Goal: Task Accomplishment & Management: Complete application form

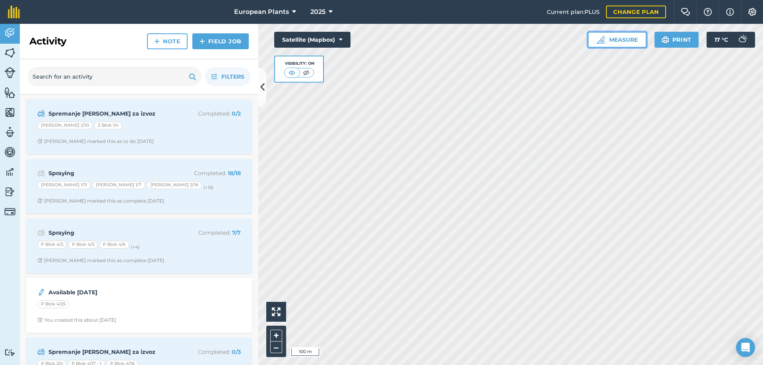
click at [623, 39] on button "Measure" at bounding box center [617, 40] width 59 height 16
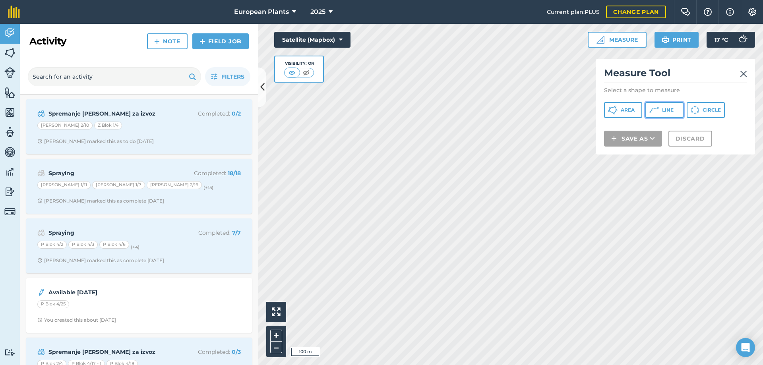
click at [658, 107] on icon at bounding box center [655, 110] width 10 height 10
click at [306, 72] on img at bounding box center [306, 73] width 10 height 8
click at [293, 73] on img at bounding box center [292, 73] width 10 height 8
click at [744, 75] on img at bounding box center [743, 74] width 7 height 10
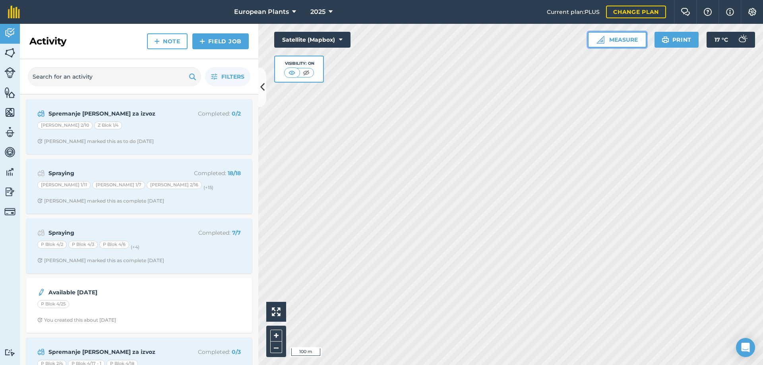
click at [630, 44] on button "Measure" at bounding box center [617, 40] width 59 height 16
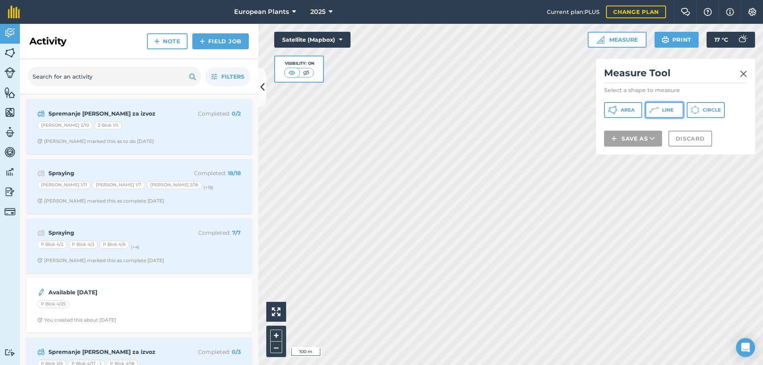
click at [663, 110] on span "Line" at bounding box center [668, 110] width 12 height 6
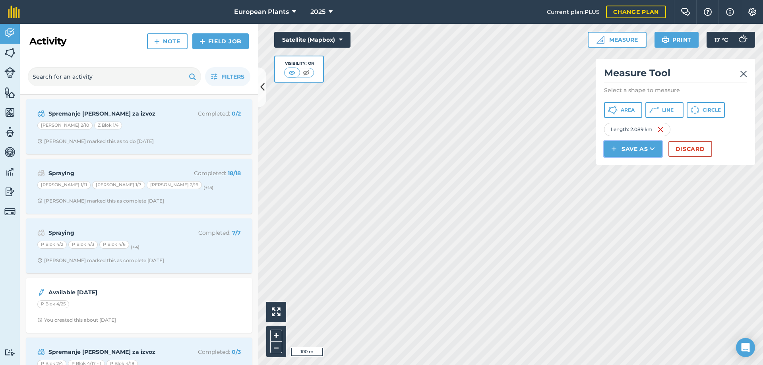
click at [629, 149] on button "Save as" at bounding box center [633, 149] width 58 height 16
click at [638, 183] on link "Feature" at bounding box center [634, 184] width 56 height 17
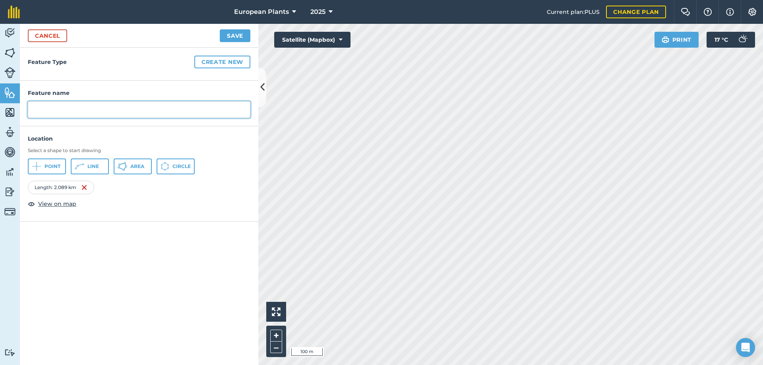
click at [126, 111] on input "text" at bounding box center [139, 109] width 223 height 17
type input "Treset"
click at [232, 34] on button "Save" at bounding box center [235, 35] width 31 height 13
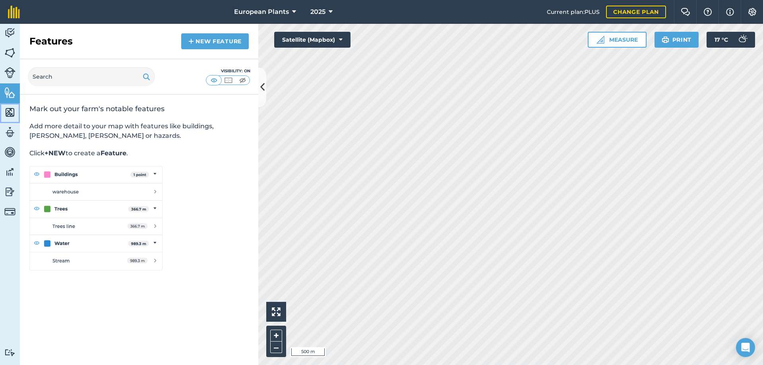
click at [6, 110] on img at bounding box center [9, 113] width 11 height 12
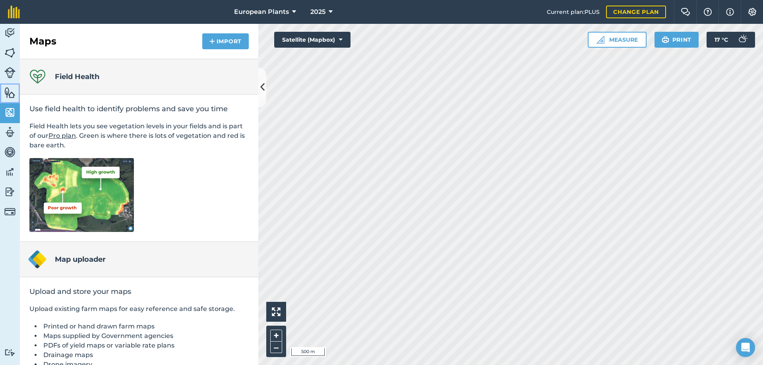
click at [16, 93] on link "Features" at bounding box center [10, 94] width 20 height 20
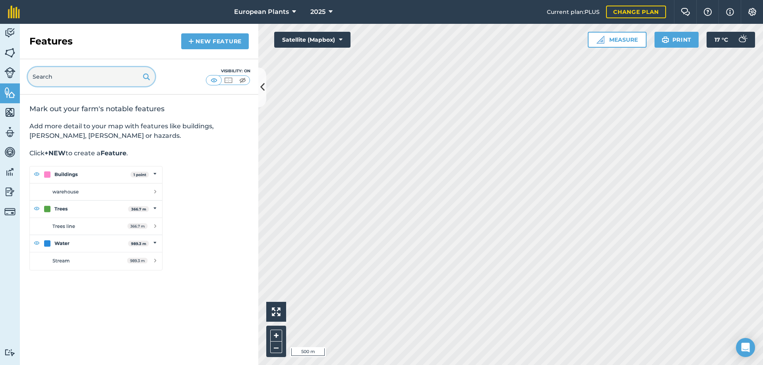
click at [48, 77] on input "text" at bounding box center [91, 76] width 127 height 19
type input "treset"
click at [146, 79] on img at bounding box center [146, 77] width 7 height 10
click at [15, 52] on img at bounding box center [9, 53] width 11 height 12
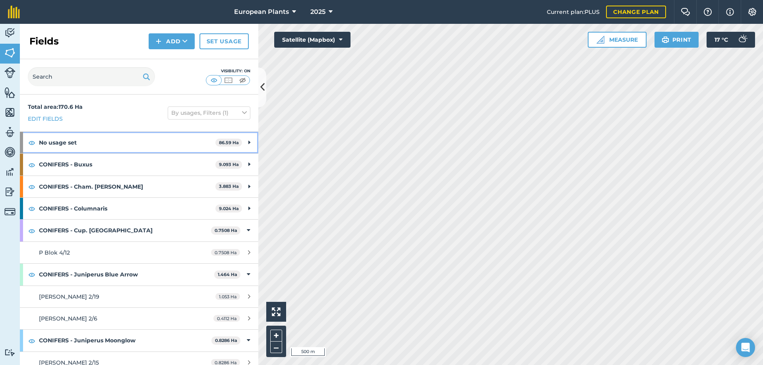
click at [89, 147] on strong "No usage set" at bounding box center [127, 142] width 177 height 21
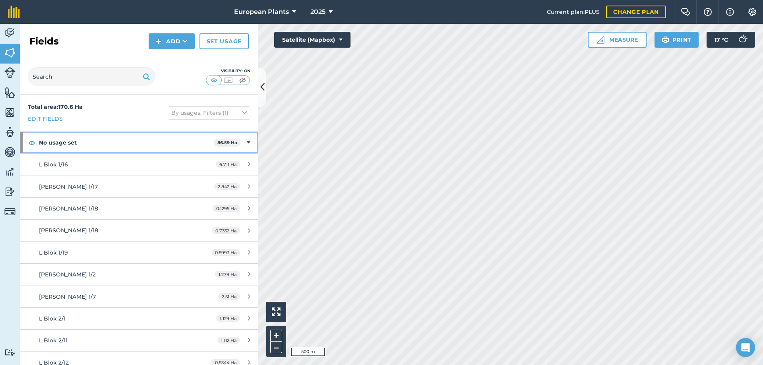
click at [90, 144] on strong "No usage set" at bounding box center [126, 142] width 175 height 21
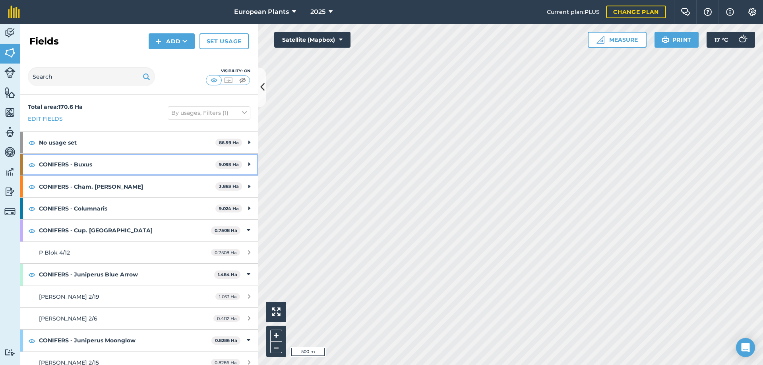
click at [91, 165] on strong "CONIFERS - Buxus" at bounding box center [127, 164] width 177 height 21
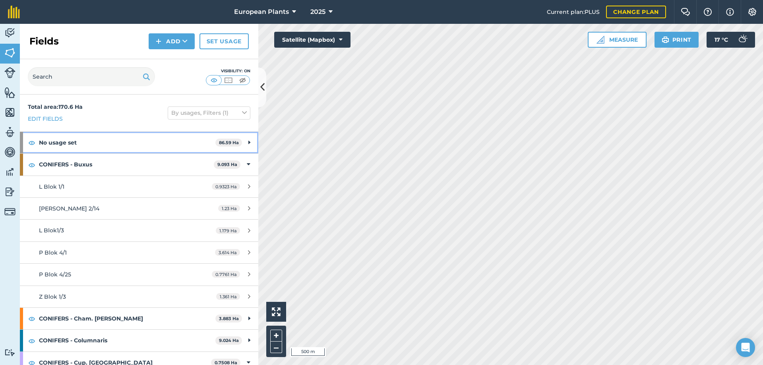
click at [98, 144] on strong "No usage set" at bounding box center [127, 142] width 177 height 21
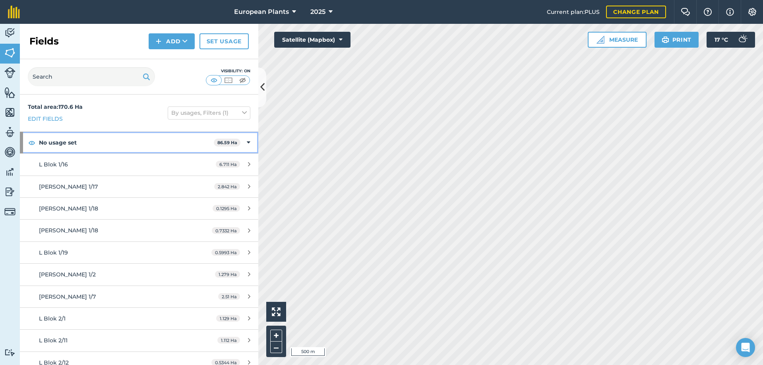
click at [98, 144] on strong "No usage set" at bounding box center [126, 142] width 175 height 21
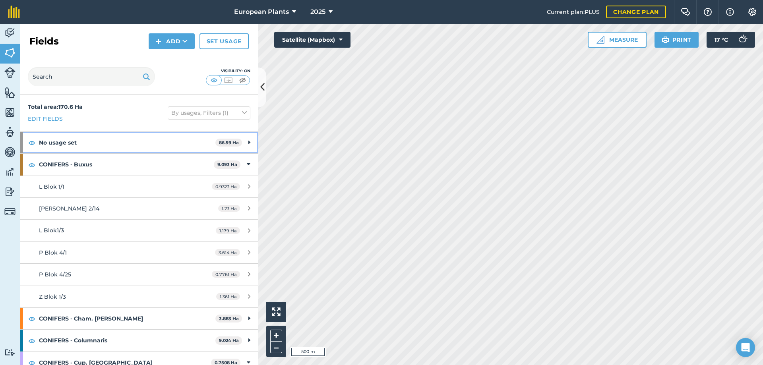
click at [98, 144] on strong "No usage set" at bounding box center [127, 142] width 177 height 21
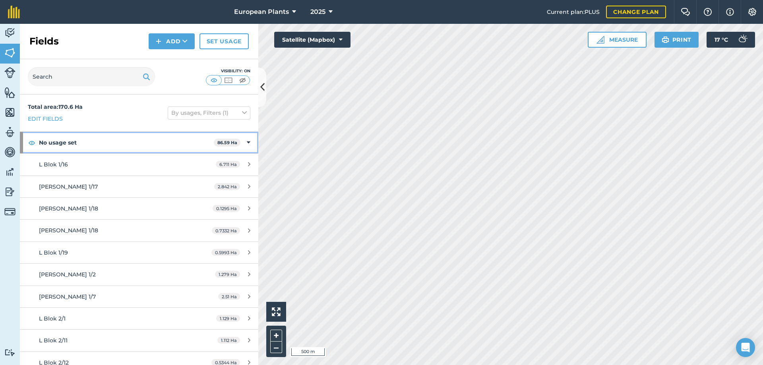
click at [98, 144] on strong "No usage set" at bounding box center [126, 142] width 175 height 21
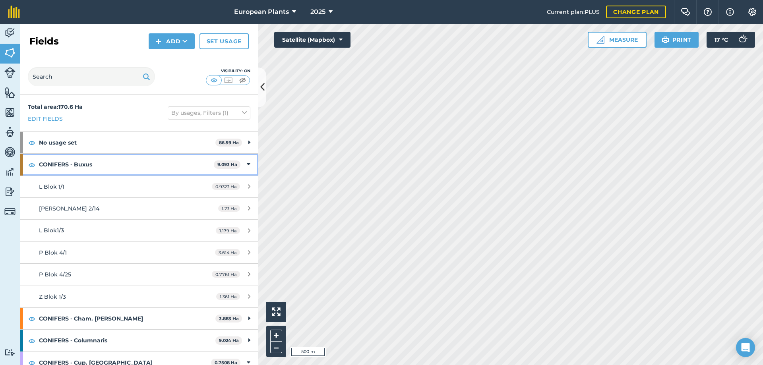
click at [144, 166] on strong "CONIFERS - Buxus" at bounding box center [126, 164] width 175 height 21
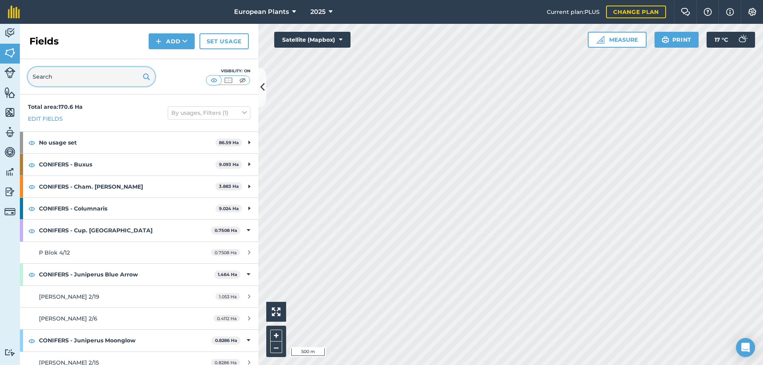
click at [88, 72] on input "text" at bounding box center [91, 76] width 127 height 19
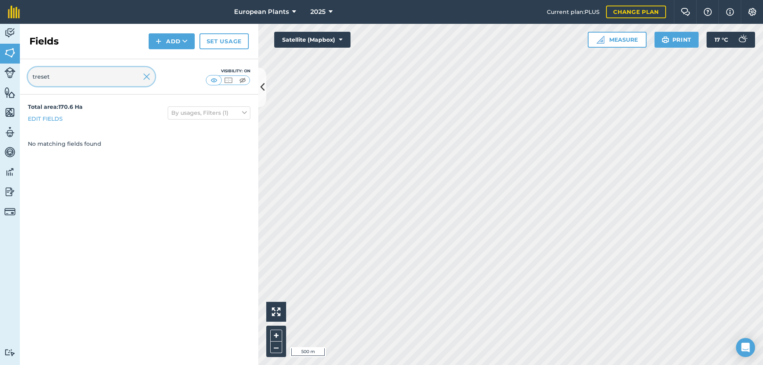
type input "treset"
click at [144, 77] on img at bounding box center [146, 77] width 7 height 10
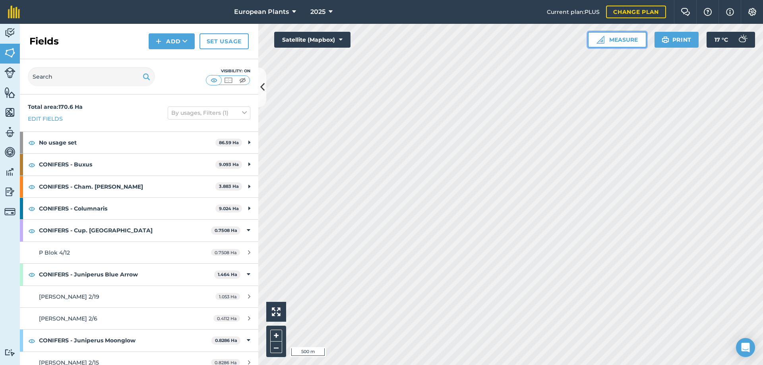
click at [618, 39] on button "Measure" at bounding box center [617, 40] width 59 height 16
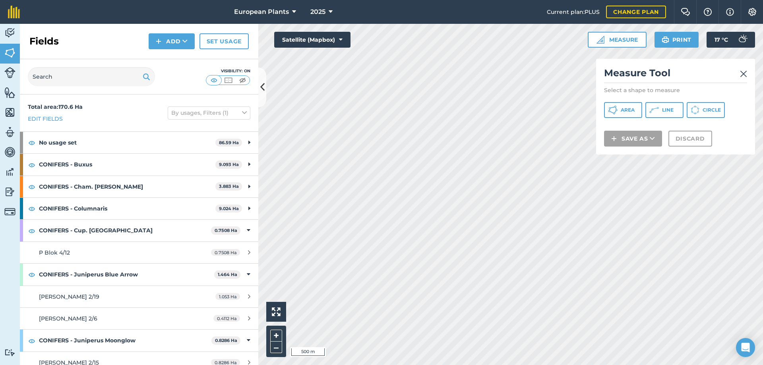
click at [746, 74] on img at bounding box center [743, 74] width 7 height 10
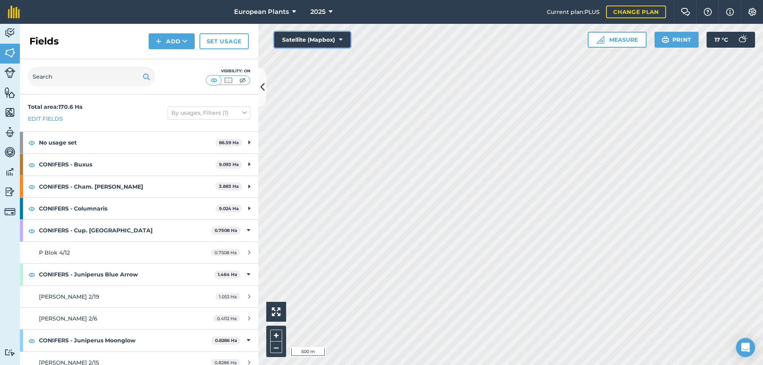
click at [345, 36] on button "Satellite (Mapbox)" at bounding box center [312, 40] width 76 height 16
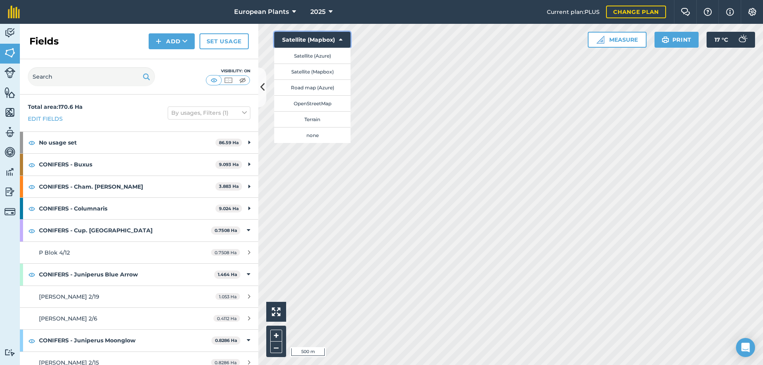
click at [345, 36] on button "Satellite (Mapbox)" at bounding box center [312, 40] width 76 height 16
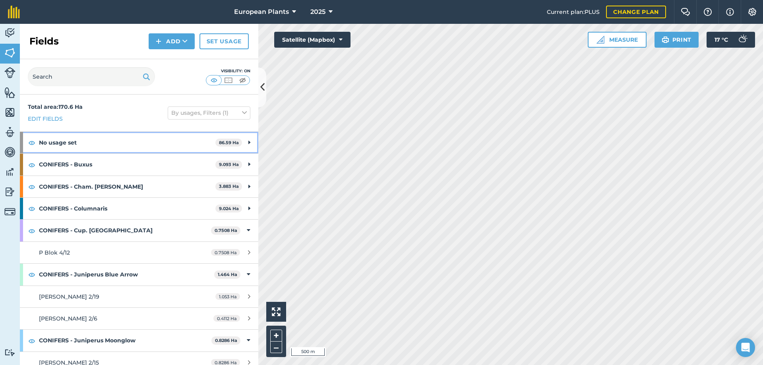
click at [101, 146] on strong "No usage set" at bounding box center [127, 142] width 177 height 21
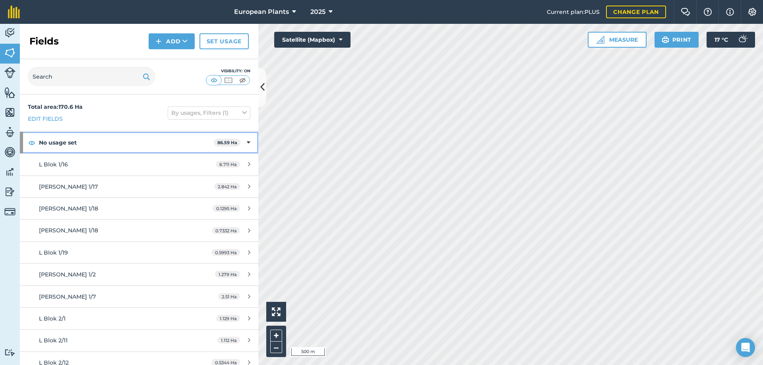
click at [101, 146] on strong "No usage set" at bounding box center [126, 142] width 175 height 21
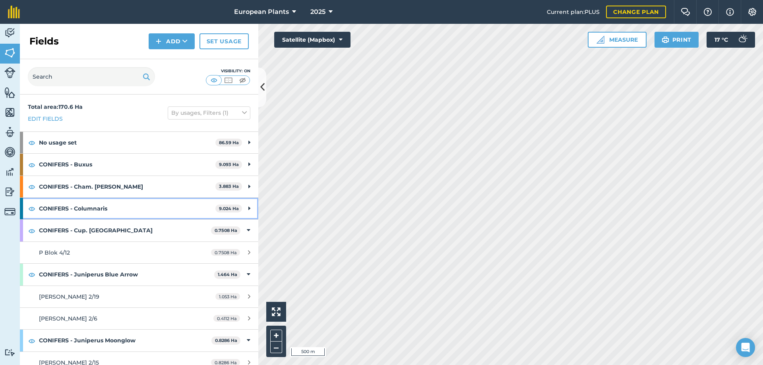
click at [123, 210] on strong "CONIFERS - Columnaris" at bounding box center [127, 208] width 177 height 21
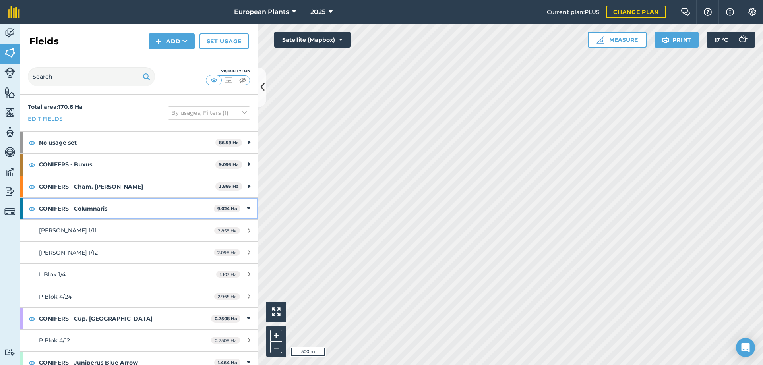
click at [123, 210] on strong "CONIFERS - Columnaris" at bounding box center [126, 208] width 175 height 21
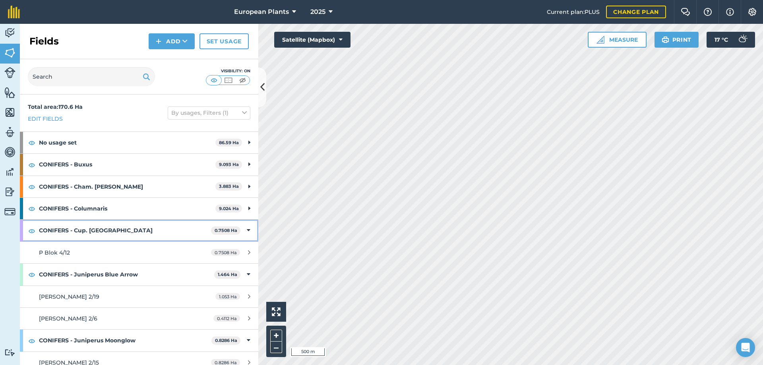
click at [124, 229] on strong "CONIFERS - Cup. [GEOGRAPHIC_DATA]" at bounding box center [125, 230] width 172 height 21
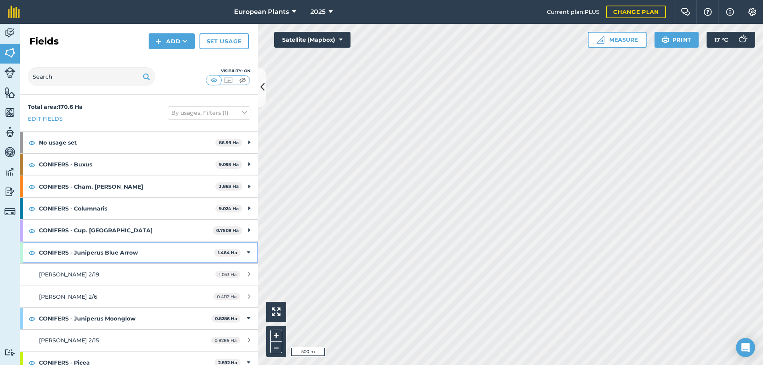
click at [130, 257] on strong "CONIFERS - Juniperus Blue Arrow" at bounding box center [126, 252] width 175 height 21
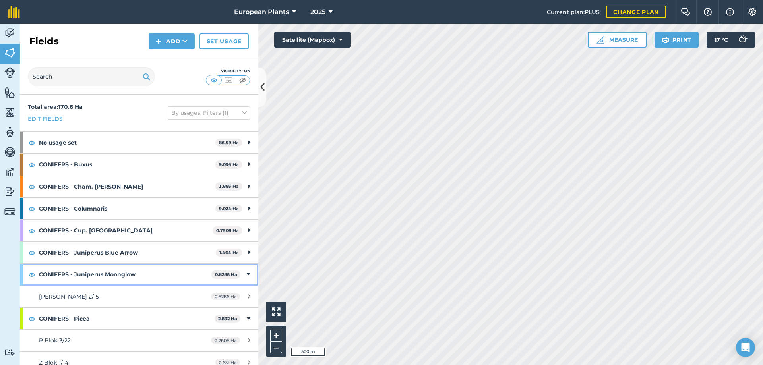
click at [130, 272] on strong "CONIFERS - Juniperus Moonglow" at bounding box center [125, 274] width 173 height 21
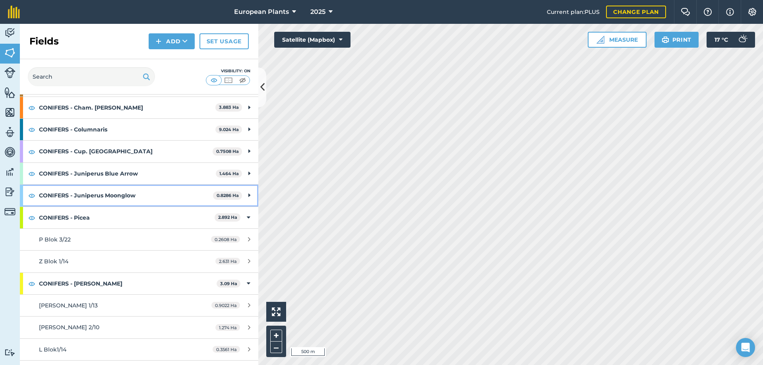
scroll to position [80, 0]
click at [131, 220] on strong "CONIFERS - Picea" at bounding box center [127, 217] width 176 height 21
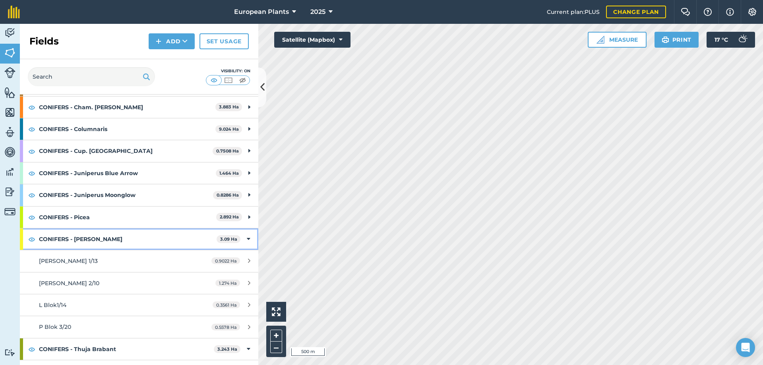
click at [142, 242] on strong "CONIFERS - [PERSON_NAME]" at bounding box center [128, 239] width 178 height 21
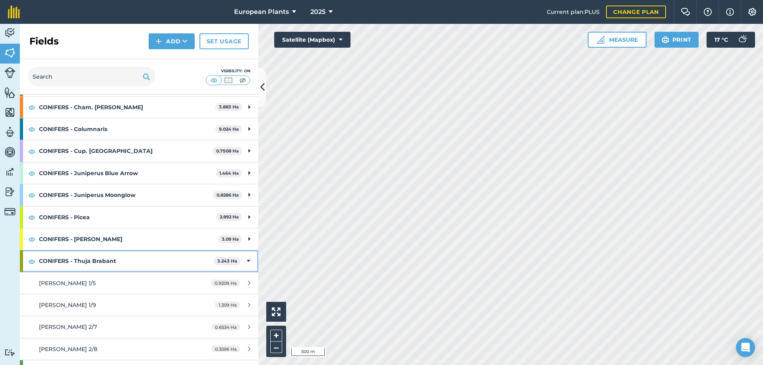
click at [137, 260] on strong "CONIFERS - Thuja Brabant" at bounding box center [126, 261] width 175 height 21
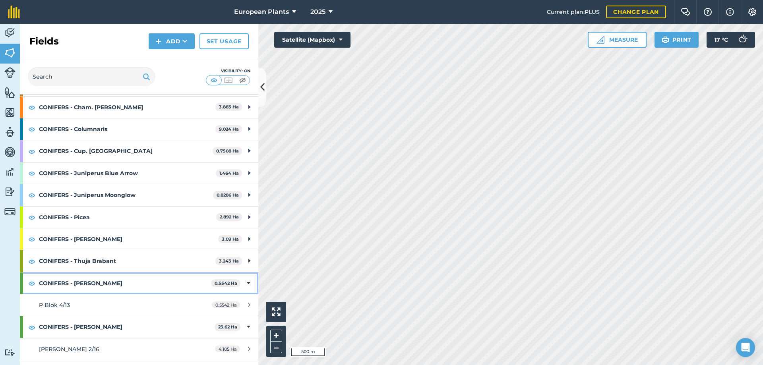
click at [147, 283] on strong "CONIFERS - [PERSON_NAME]" at bounding box center [125, 283] width 172 height 21
click at [147, 283] on strong "CONIFERS - [PERSON_NAME]" at bounding box center [126, 283] width 174 height 21
click at [147, 283] on strong "CONIFERS - [PERSON_NAME]" at bounding box center [125, 283] width 172 height 21
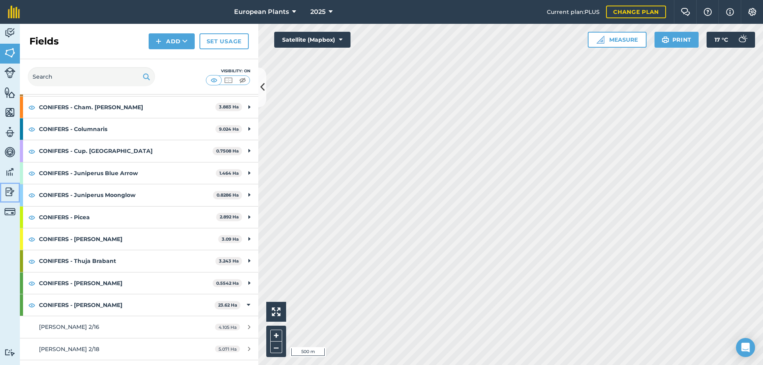
click at [11, 192] on img at bounding box center [9, 192] width 11 height 12
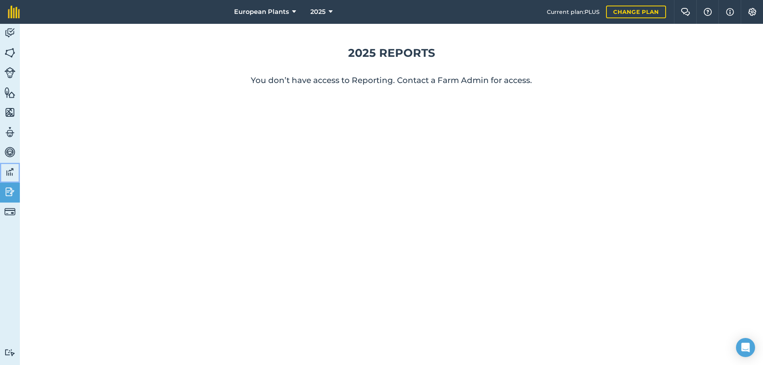
click at [11, 173] on img at bounding box center [9, 172] width 11 height 12
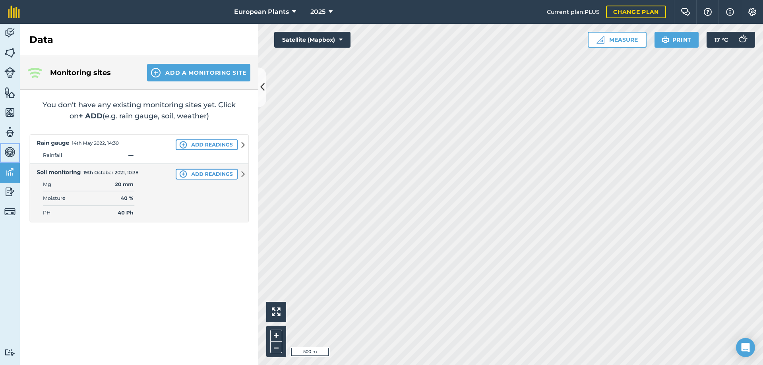
click at [11, 154] on img at bounding box center [9, 152] width 11 height 12
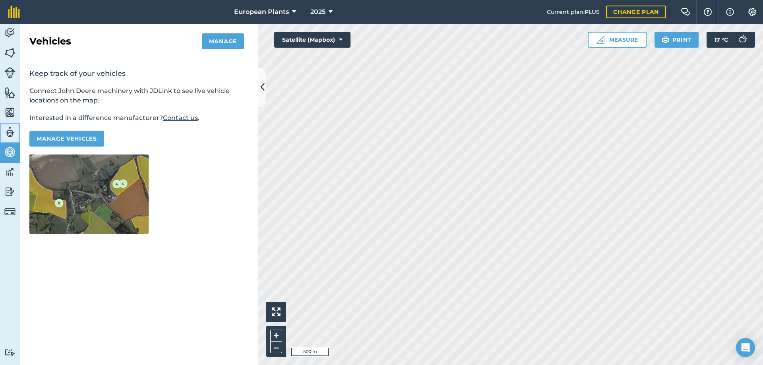
click at [11, 136] on img at bounding box center [9, 132] width 11 height 12
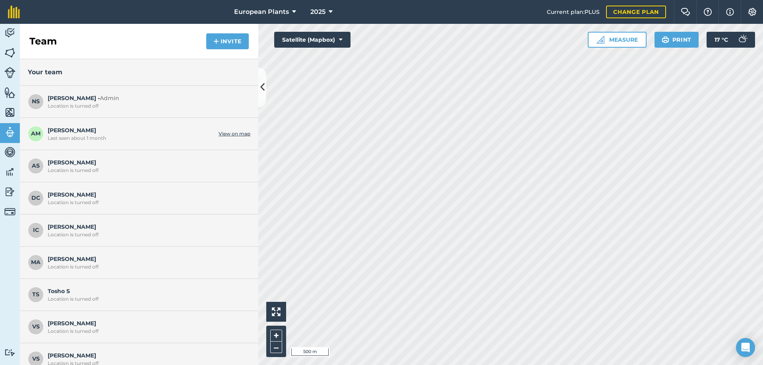
click at [84, 142] on div "AM [PERSON_NAME] Last seen about 1 month View on map" at bounding box center [139, 134] width 239 height 32
click at [66, 132] on span "[PERSON_NAME] Last seen about 1 month" at bounding box center [131, 133] width 167 height 15
click at [11, 113] on img at bounding box center [9, 113] width 11 height 12
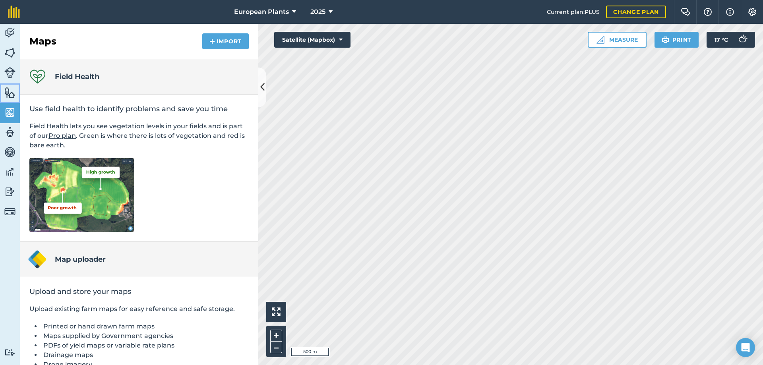
click at [12, 93] on img at bounding box center [9, 93] width 11 height 12
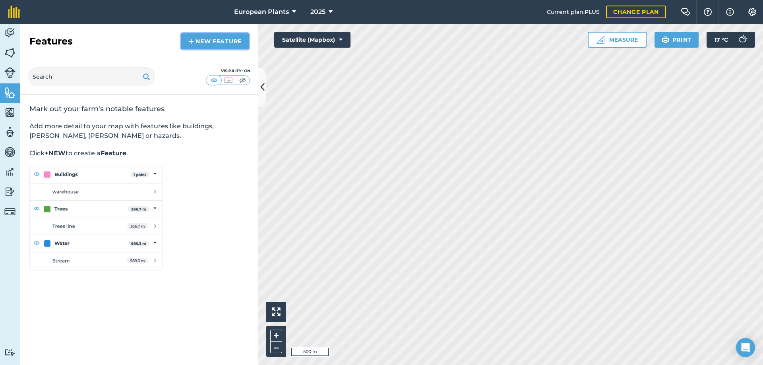
click at [202, 47] on link "New feature" at bounding box center [215, 41] width 68 height 16
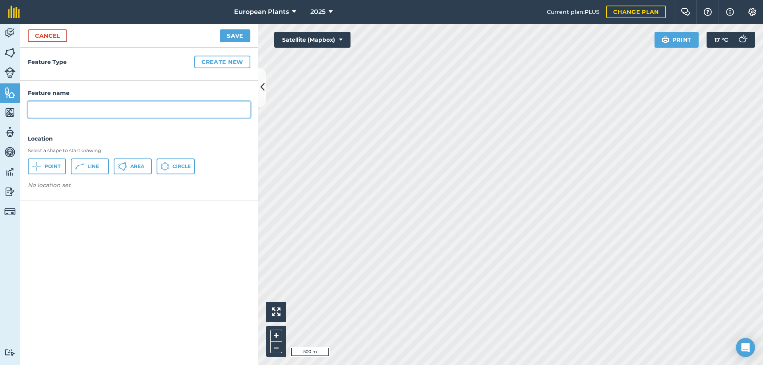
click at [64, 113] on input "text" at bounding box center [139, 109] width 223 height 17
type input "Treset"
click at [231, 39] on button "Save" at bounding box center [235, 35] width 31 height 13
click at [133, 166] on span "Area" at bounding box center [137, 166] width 14 height 6
click at [235, 35] on button "Save" at bounding box center [235, 35] width 31 height 13
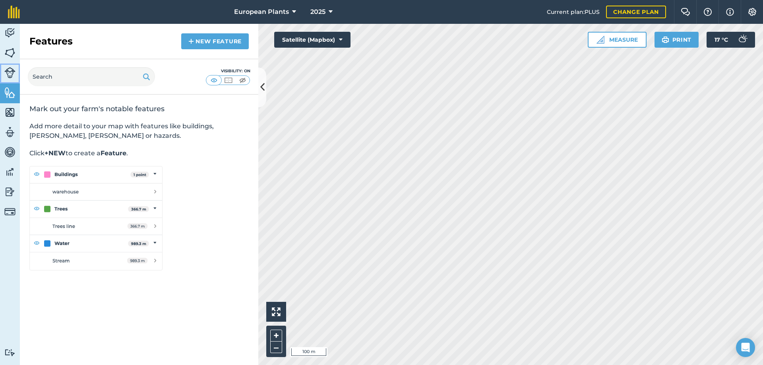
click at [13, 70] on img at bounding box center [9, 72] width 11 height 11
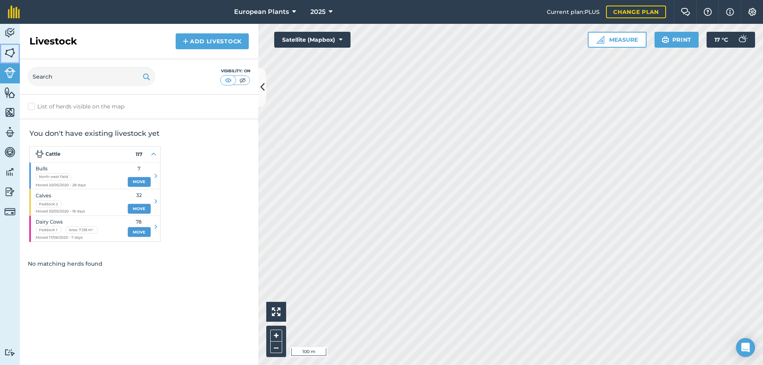
click at [11, 52] on img at bounding box center [9, 53] width 11 height 12
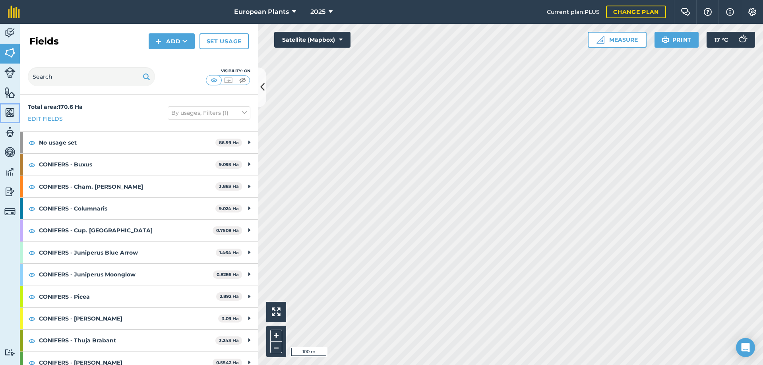
click at [12, 112] on img at bounding box center [9, 113] width 11 height 12
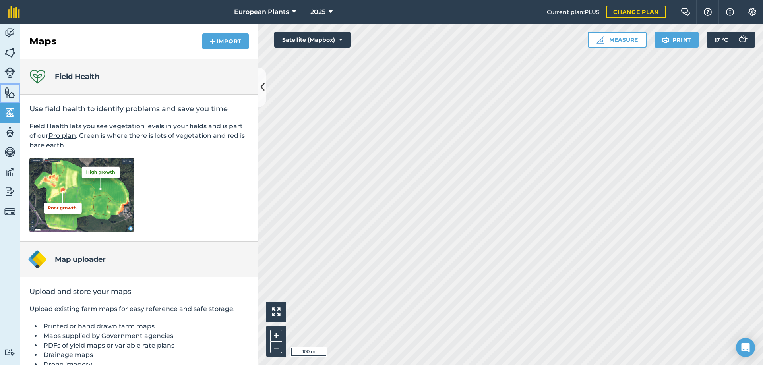
click at [12, 91] on img at bounding box center [9, 93] width 11 height 12
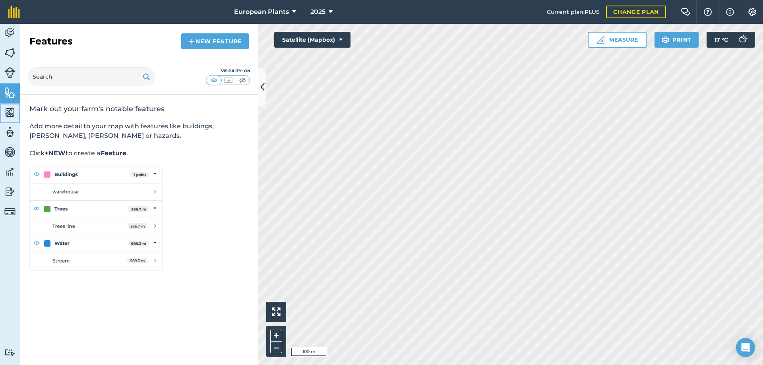
click at [10, 113] on img at bounding box center [9, 113] width 11 height 12
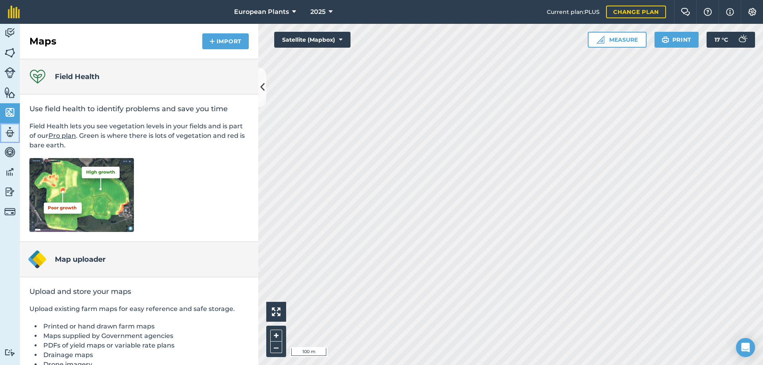
click at [12, 130] on img at bounding box center [9, 132] width 11 height 12
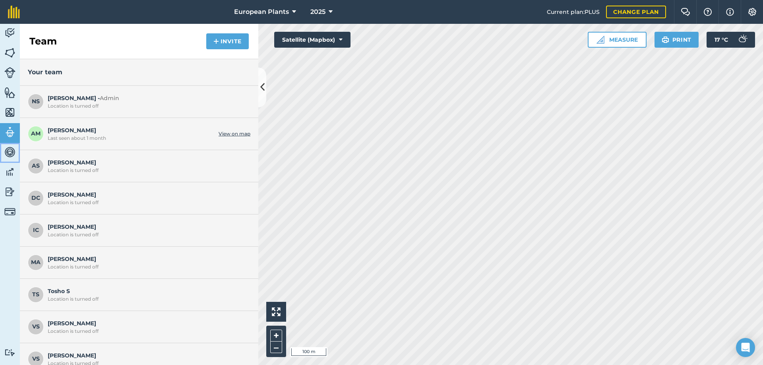
click at [11, 144] on link "Vehicles" at bounding box center [10, 153] width 20 height 20
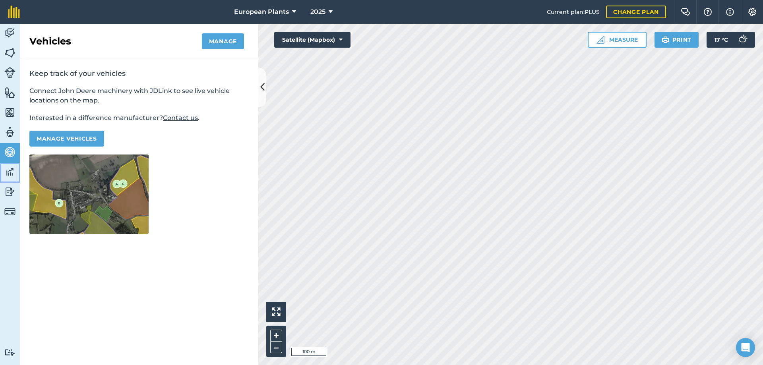
click at [11, 173] on img at bounding box center [9, 172] width 11 height 12
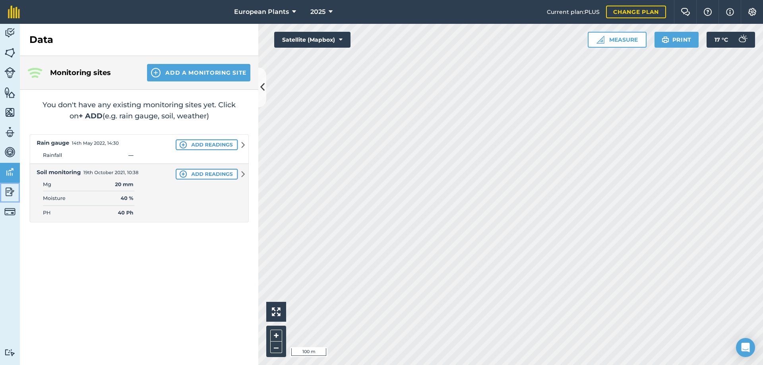
click at [9, 195] on img at bounding box center [9, 192] width 11 height 12
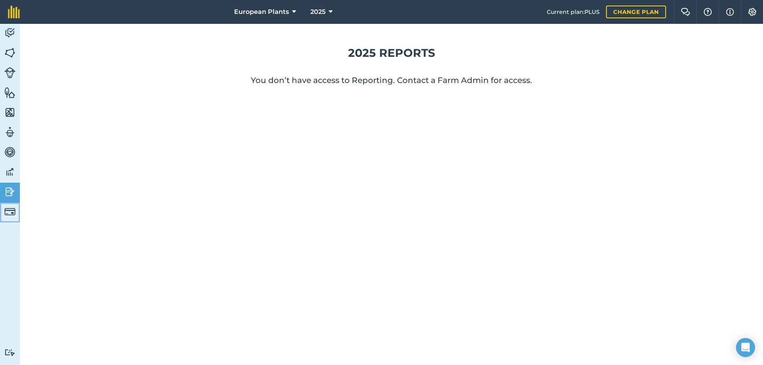
click at [11, 204] on link "Billing" at bounding box center [10, 213] width 20 height 20
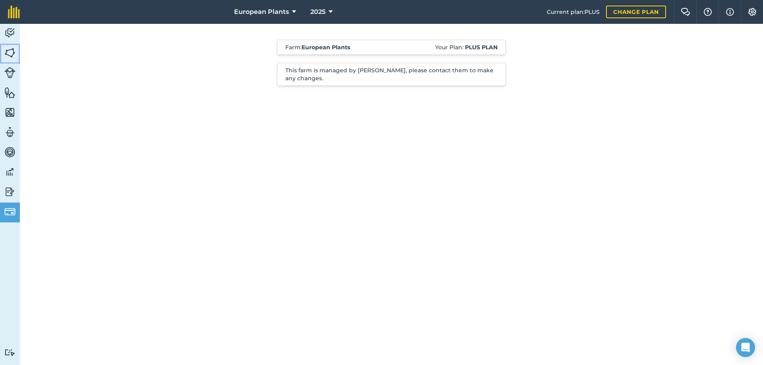
click at [12, 58] on img at bounding box center [9, 53] width 11 height 12
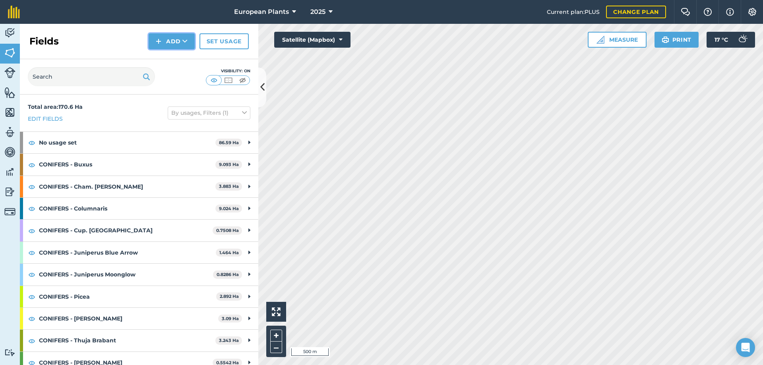
click at [185, 40] on icon at bounding box center [185, 41] width 5 height 8
click at [176, 58] on link "Draw" at bounding box center [172, 58] width 44 height 17
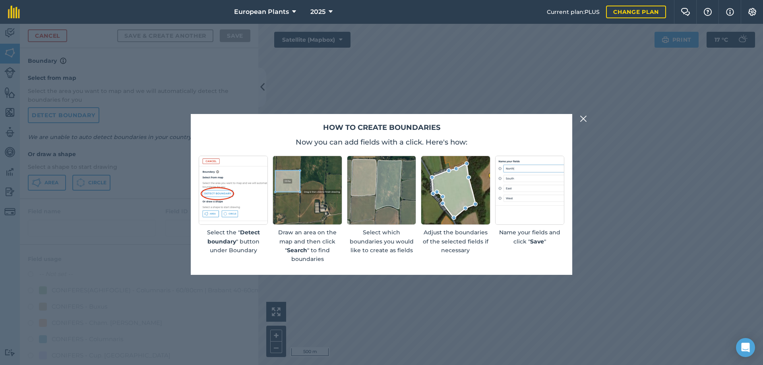
click at [587, 117] on img at bounding box center [583, 119] width 7 height 10
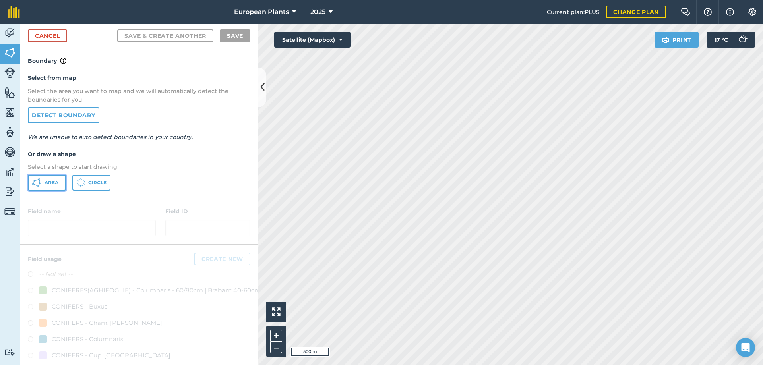
click at [56, 182] on span "Area" at bounding box center [52, 183] width 14 height 6
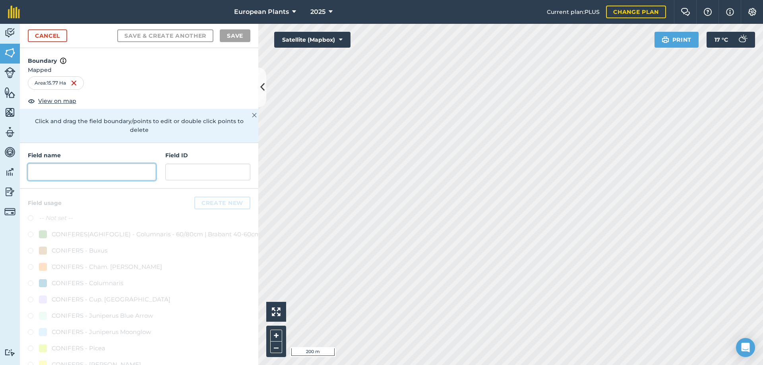
click at [117, 170] on input "text" at bounding box center [92, 172] width 128 height 17
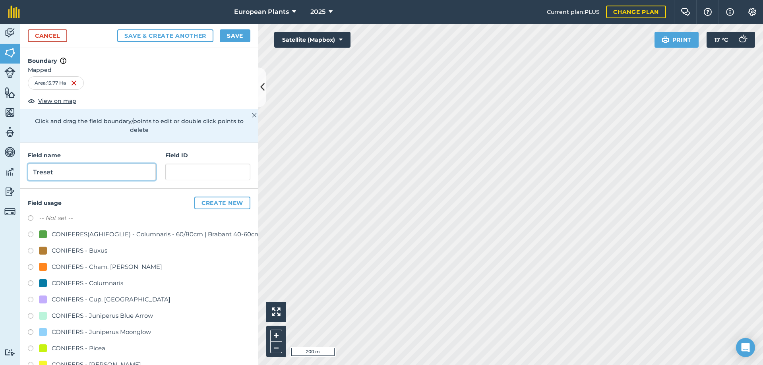
type input "Treset"
click at [31, 216] on label at bounding box center [33, 220] width 11 height 8
radio input "true"
click at [235, 37] on button "Save" at bounding box center [235, 35] width 31 height 13
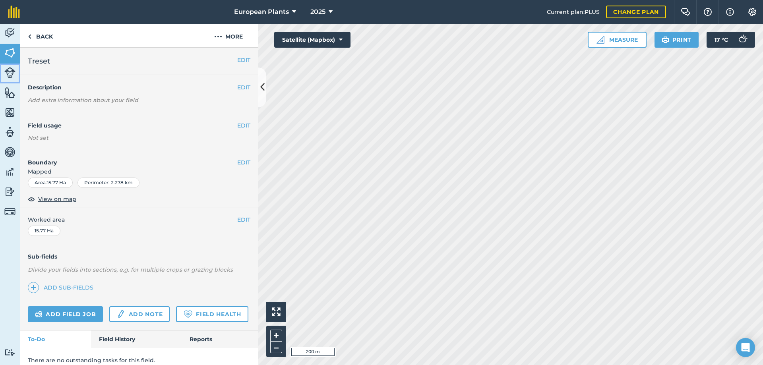
click at [13, 73] on img at bounding box center [9, 72] width 11 height 11
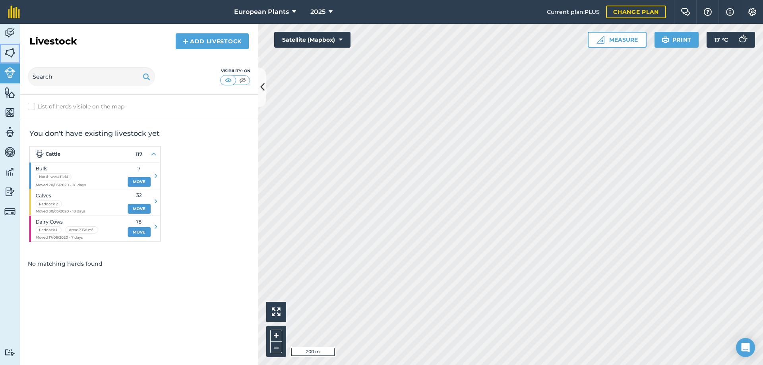
click at [14, 60] on link "Fields" at bounding box center [10, 54] width 20 height 20
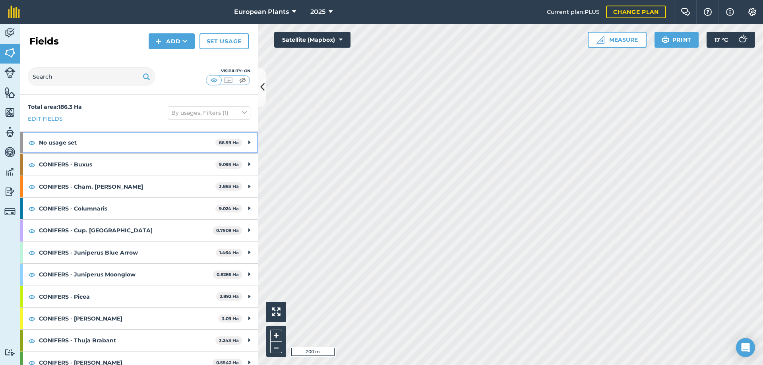
click at [66, 146] on strong "No usage set" at bounding box center [127, 142] width 177 height 21
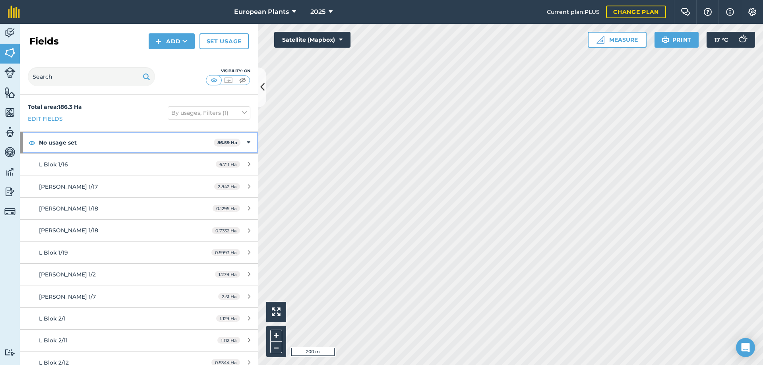
click at [247, 141] on div "No usage set 86.59 Ha" at bounding box center [139, 142] width 239 height 21
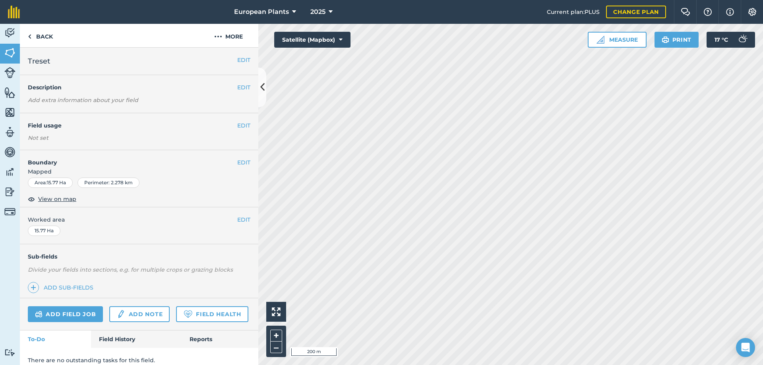
scroll to position [30, 0]
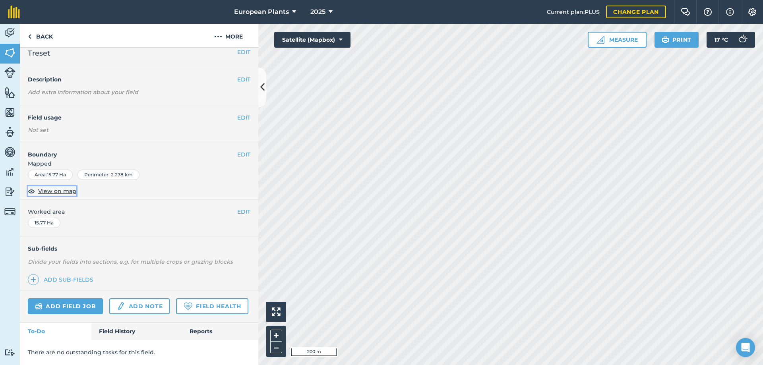
click at [68, 187] on span "View on map" at bounding box center [57, 191] width 38 height 9
click at [233, 37] on button "More" at bounding box center [229, 35] width 60 height 23
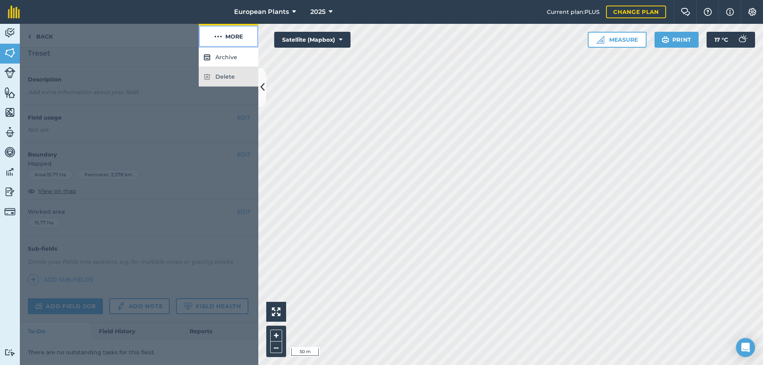
click at [233, 37] on button "More" at bounding box center [229, 35] width 60 height 23
